Goal: Information Seeking & Learning: Learn about a topic

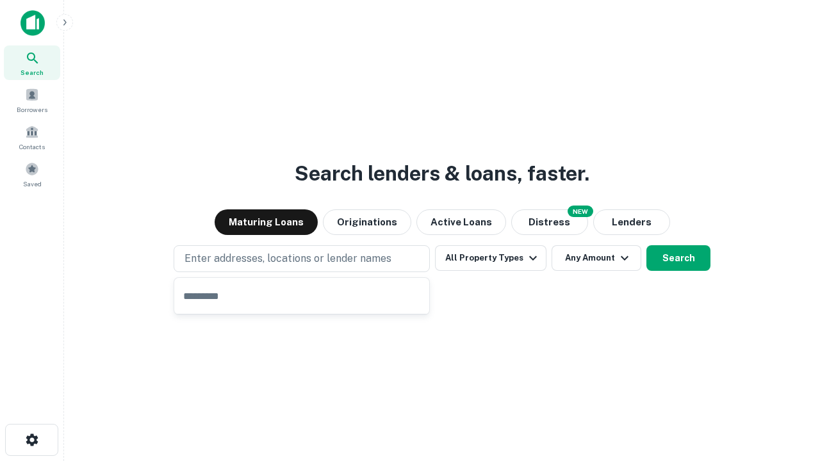
type input "**********"
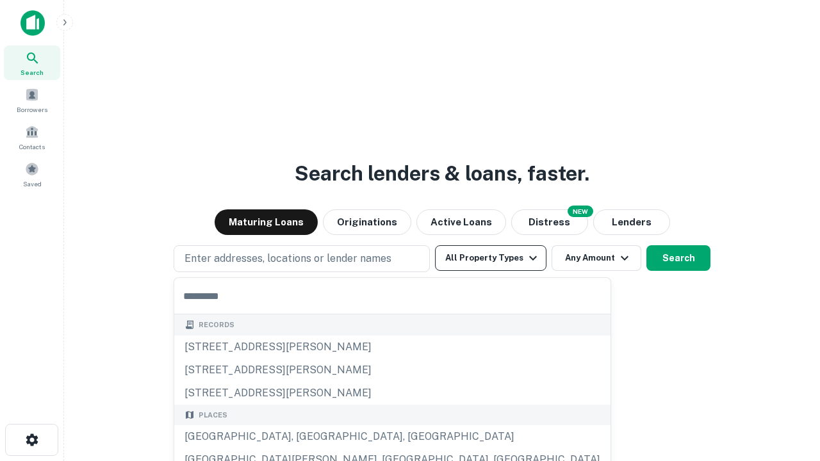
click at [491, 258] on button "All Property Types" at bounding box center [490, 258] width 111 height 26
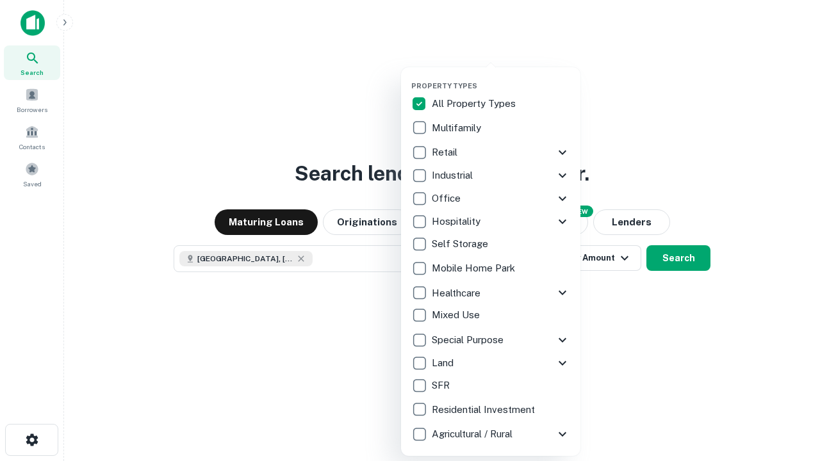
click at [501, 77] on button "button" at bounding box center [500, 77] width 179 height 1
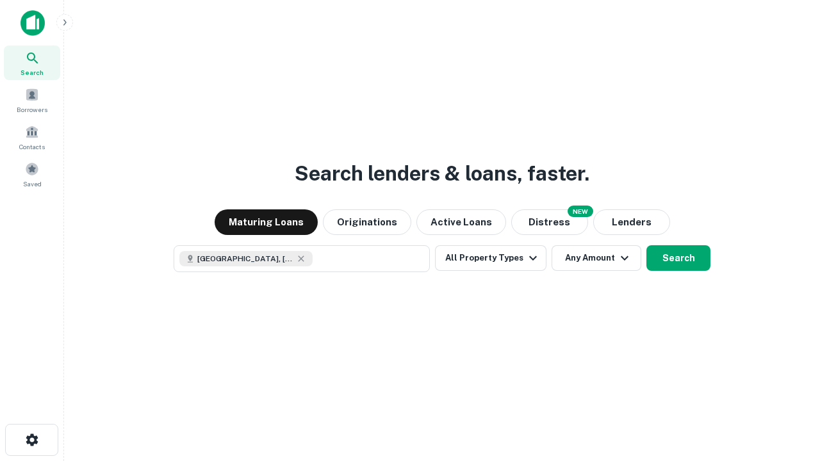
scroll to position [20, 0]
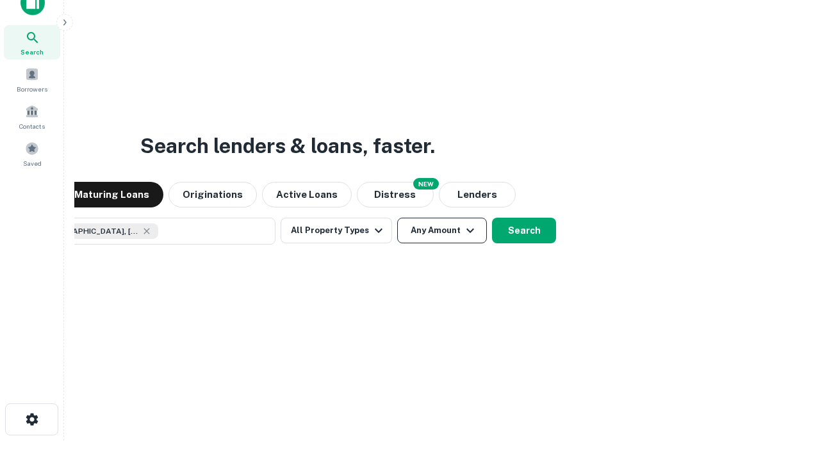
click at [397, 218] on button "Any Amount" at bounding box center [442, 231] width 90 height 26
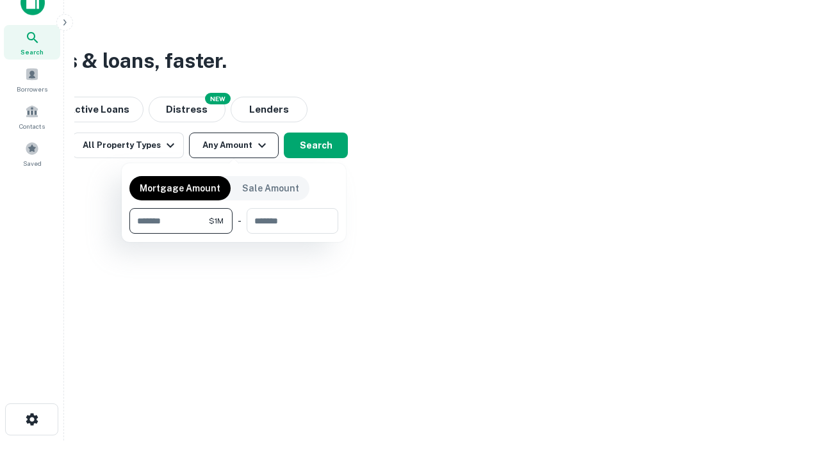
type input "*******"
click at [234, 234] on button "button" at bounding box center [233, 234] width 209 height 1
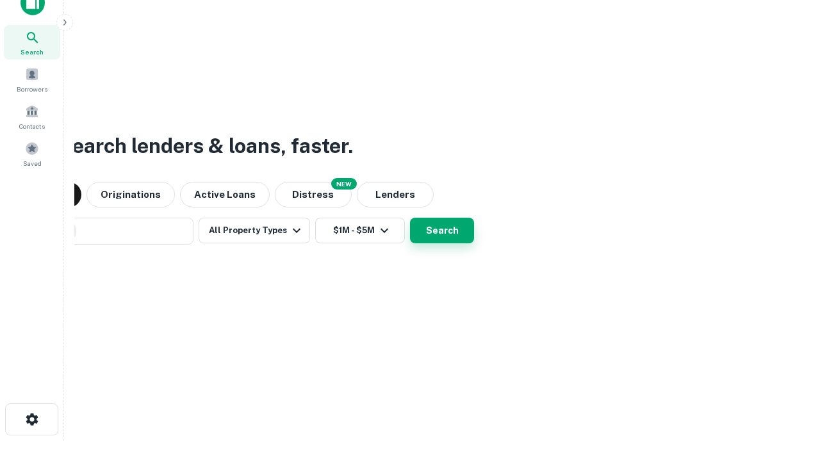
click at [410, 218] on button "Search" at bounding box center [442, 231] width 64 height 26
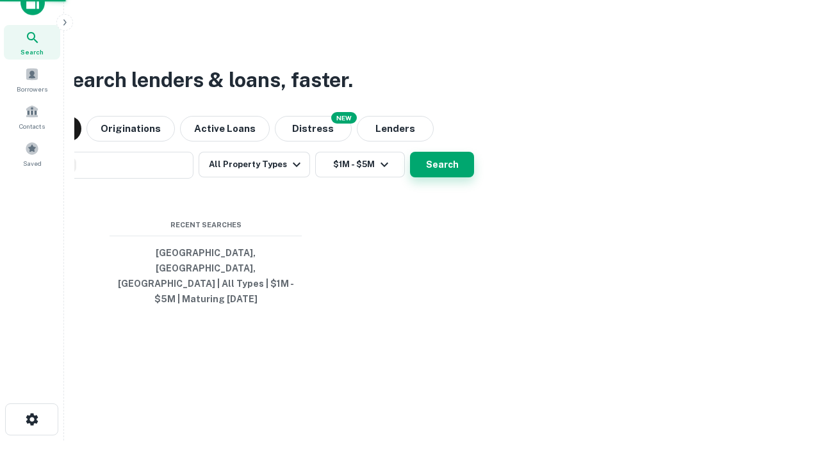
scroll to position [42, 362]
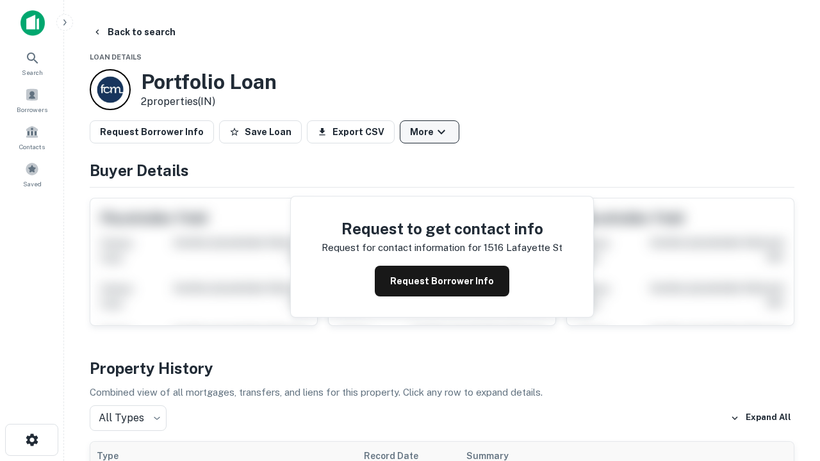
click at [429, 132] on button "More" at bounding box center [430, 131] width 60 height 23
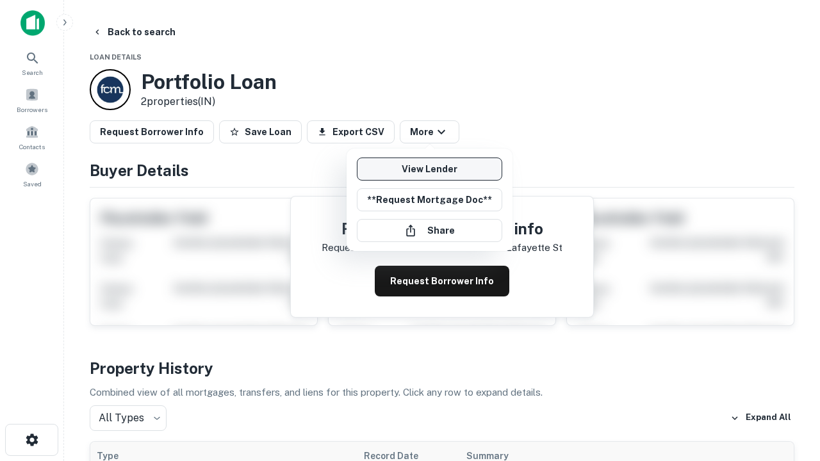
click at [429, 169] on link "View Lender" at bounding box center [429, 169] width 145 height 23
